Goal: Transaction & Acquisition: Purchase product/service

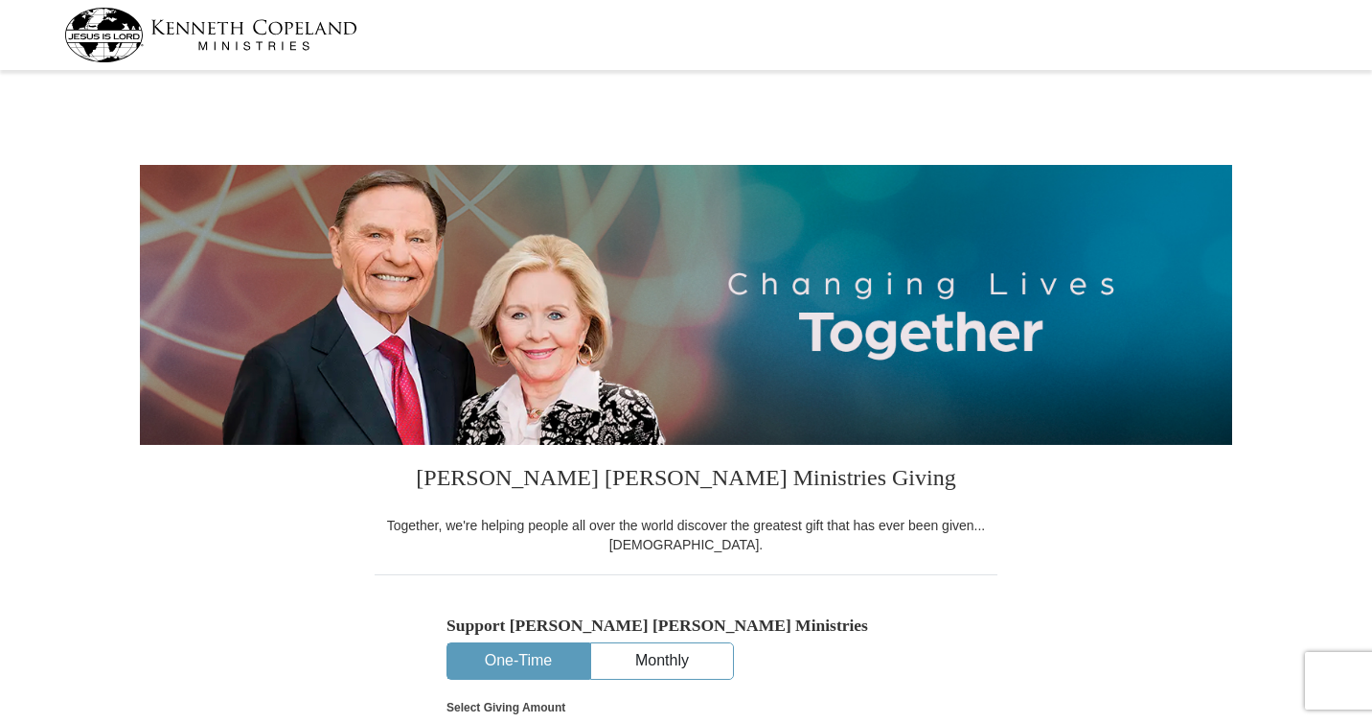
select select "LA"
click at [534, 668] on button "One-Time" at bounding box center [519, 660] width 142 height 35
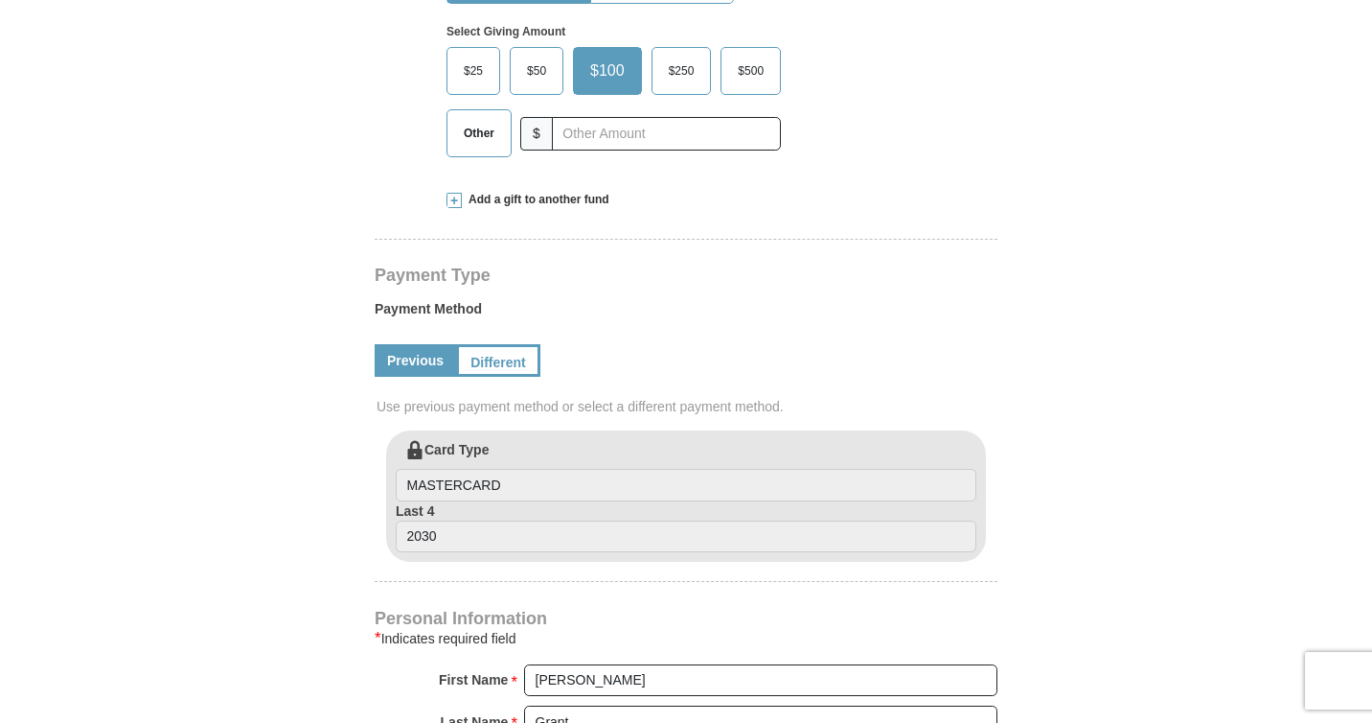
scroll to position [689, 0]
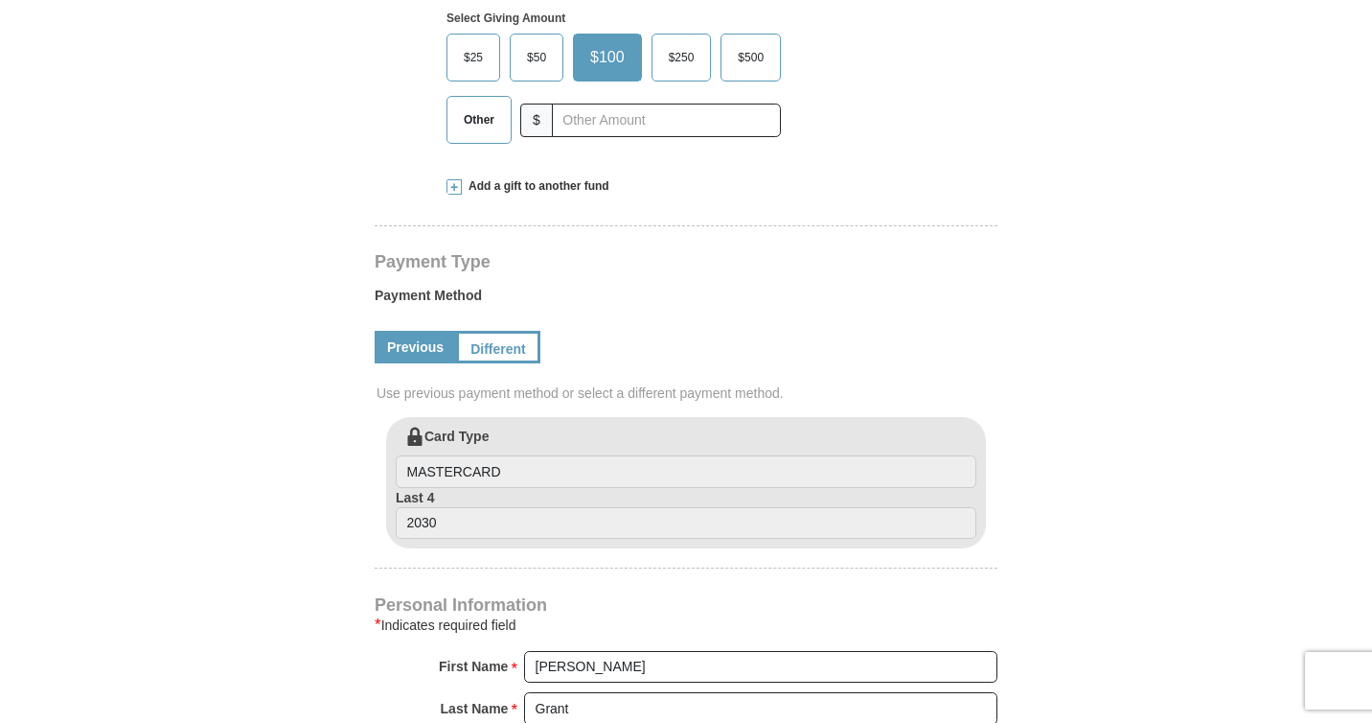
click at [479, 122] on span "Other" at bounding box center [479, 119] width 50 height 29
click at [0, 0] on input "Other" at bounding box center [0, 0] width 0 height 0
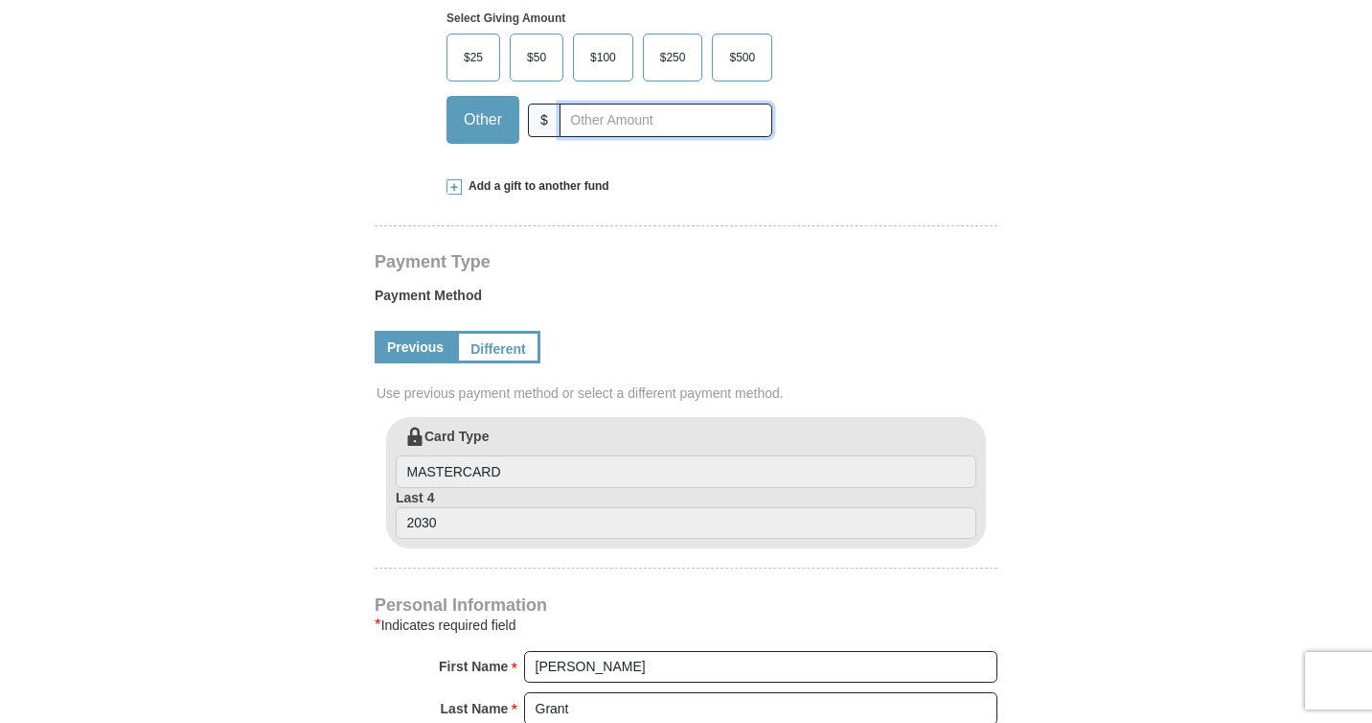
click at [588, 119] on input "text" at bounding box center [666, 120] width 213 height 34
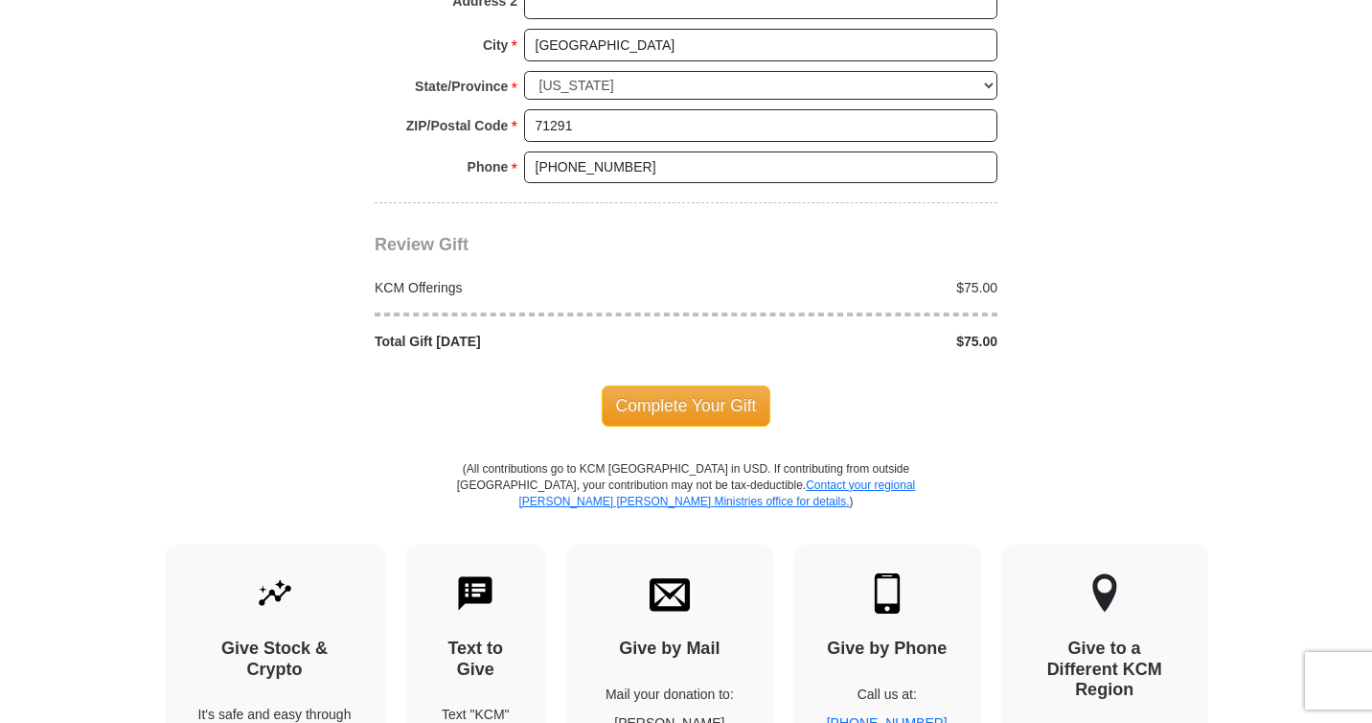
scroll to position [1599, 0]
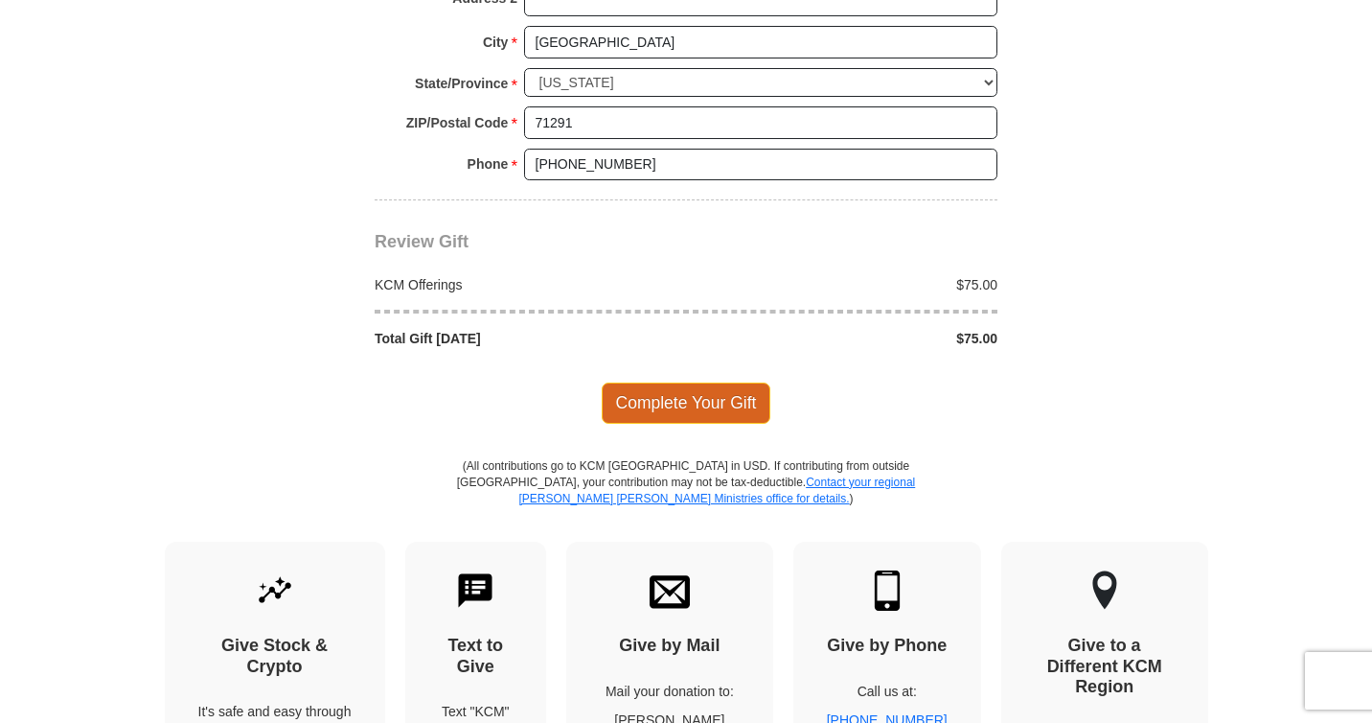
type input "75"
click at [697, 388] on span "Complete Your Gift" at bounding box center [687, 402] width 170 height 40
